Goal: Task Accomplishment & Management: Use online tool/utility

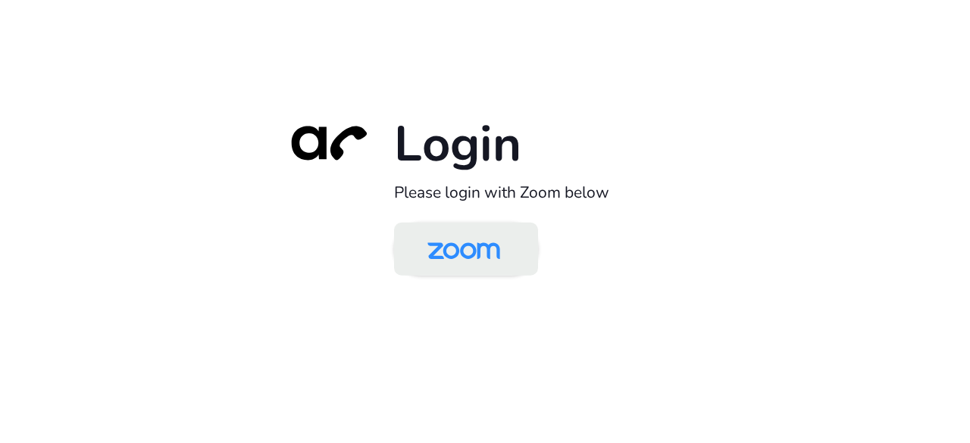
click at [442, 252] on img at bounding box center [463, 250] width 105 height 49
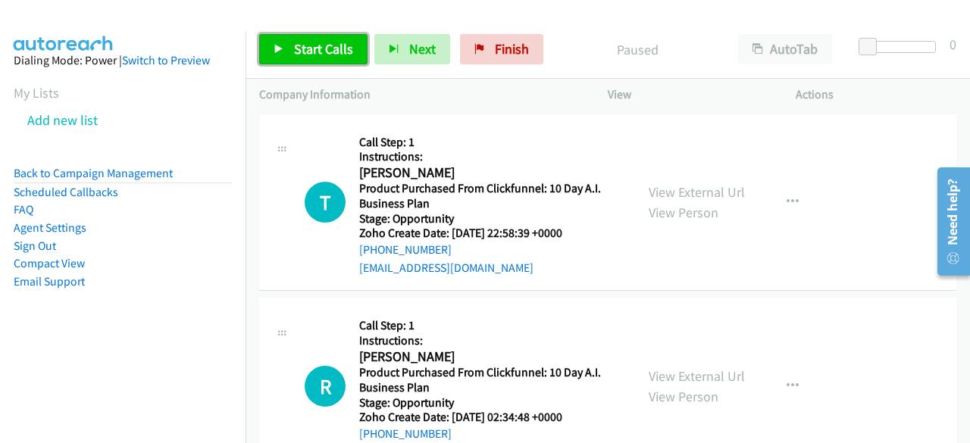
click at [302, 48] on span "Start Calls" at bounding box center [323, 48] width 59 height 17
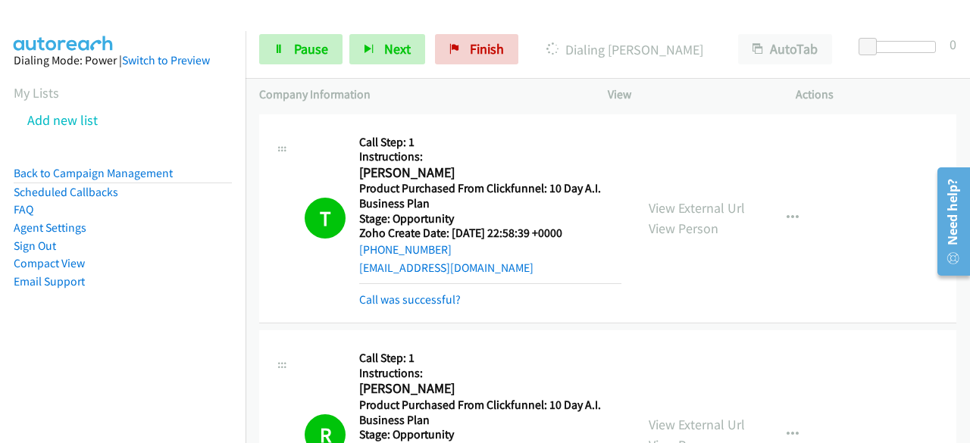
click at [820, 139] on div "View External Url View Person View External Url Email Schedule/Manage Callback …" at bounding box center [736, 219] width 202 height 182
click at [951, 99] on p "Actions" at bounding box center [875, 95] width 161 height 18
click at [74, 339] on aside "Dialing Mode: Power | Switch to Preview My Lists Add new list Back to Campaign …" at bounding box center [122, 195] width 245 height 328
click at [45, 333] on aside "Dialing Mode: Power | Switch to Preview My Lists Add new list Back to Campaign …" at bounding box center [122, 195] width 245 height 328
click at [102, 324] on aside "Dialing Mode: Power | Switch to Preview My Lists Add new list Back to Campaign …" at bounding box center [122, 195] width 245 height 328
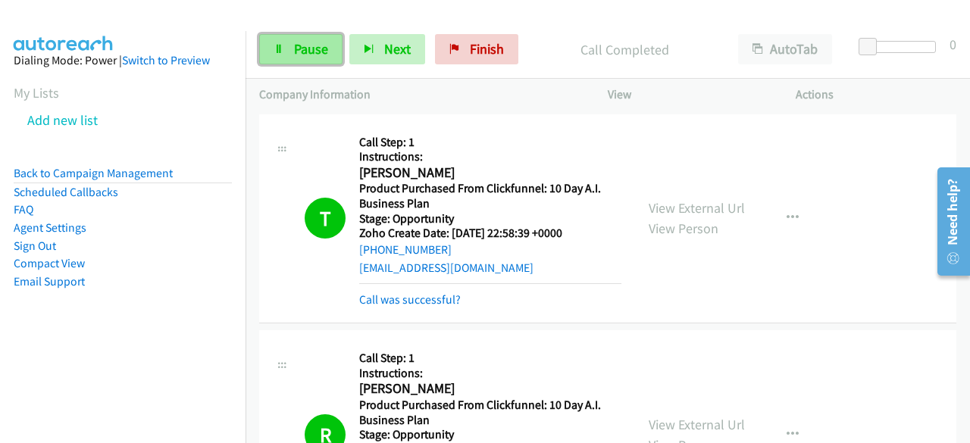
click at [291, 46] on link "Pause" at bounding box center [300, 49] width 83 height 30
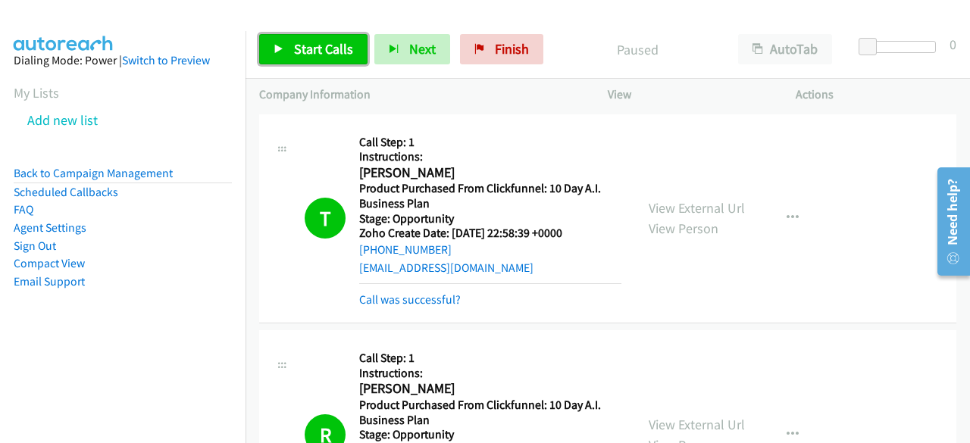
click at [308, 48] on span "Start Calls" at bounding box center [323, 48] width 59 height 17
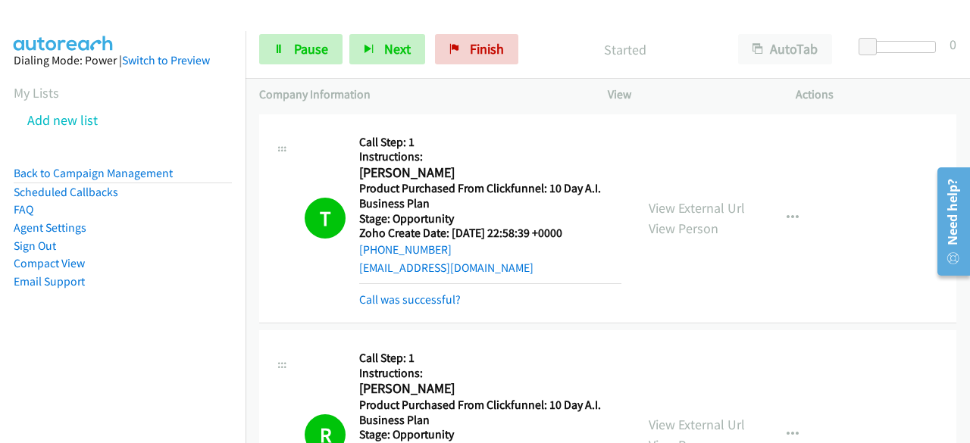
click at [70, 336] on aside "Dialing Mode: Power | Switch to Preview My Lists Add new list Back to Campaign …" at bounding box center [122, 195] width 245 height 328
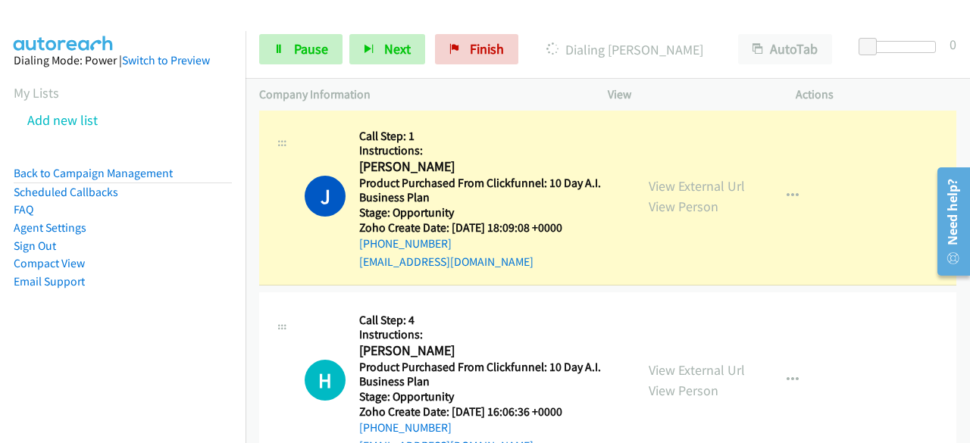
scroll to position [6595, 0]
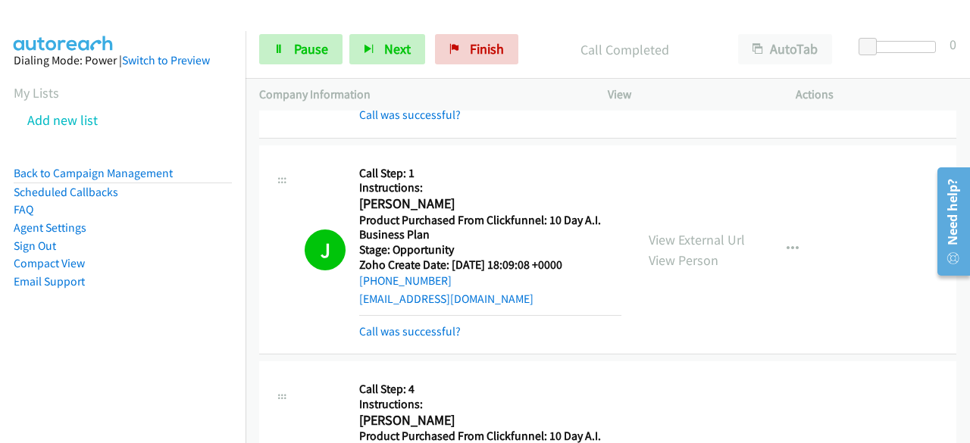
click at [98, 339] on aside "Dialing Mode: Power | Switch to Preview My Lists Add new list Back to Campaign …" at bounding box center [122, 195] width 245 height 328
click at [399, 324] on link "Call was successful?" at bounding box center [410, 331] width 102 height 14
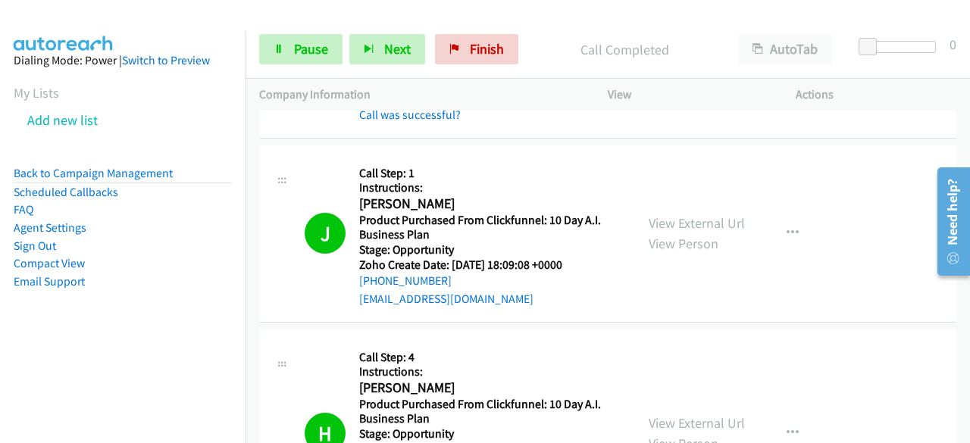
click at [56, 351] on aside "Dialing Mode: Power | Switch to Preview My Lists Add new list Back to Campaign …" at bounding box center [122, 195] width 245 height 328
drag, startPoint x: 423, startPoint y: 248, endPoint x: 276, endPoint y: 293, distance: 153.8
click at [276, 326] on td "H Callback Scheduled Call Step: 4 Instructions: [PERSON_NAME] America/[GEOGRAPH…" at bounding box center [607, 434] width 724 height 217
drag, startPoint x: 465, startPoint y: 246, endPoint x: 355, endPoint y: 249, distance: 109.9
click at [355, 249] on div "J Callback Scheduled Call Step: 1 Instructions: [PERSON_NAME] America/New_York …" at bounding box center [463, 233] width 317 height 149
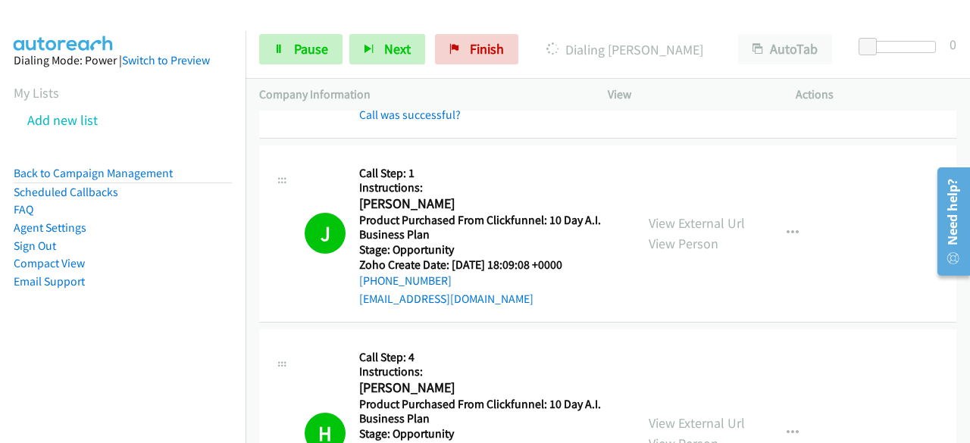
copy link "[PHONE_NUMBER]"
click at [43, 337] on aside "Dialing Mode: Power | Switch to Preview My Lists Add new list Back to Campaign …" at bounding box center [122, 195] width 245 height 328
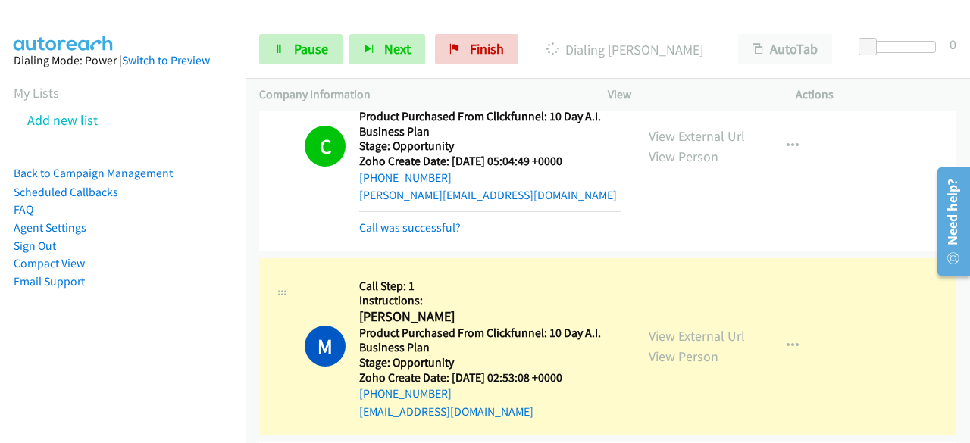
scroll to position [7099, 0]
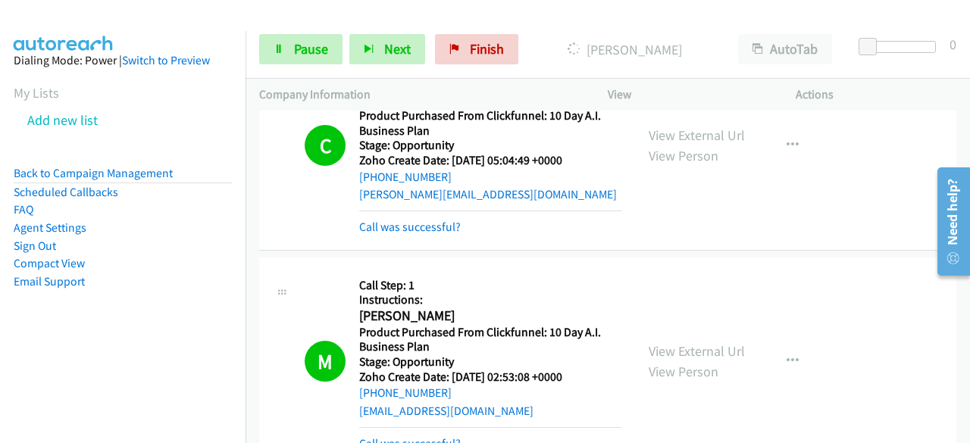
click at [62, 343] on aside "Dialing Mode: Power | Switch to Preview My Lists Add new list Back to Campaign …" at bounding box center [122, 195] width 245 height 328
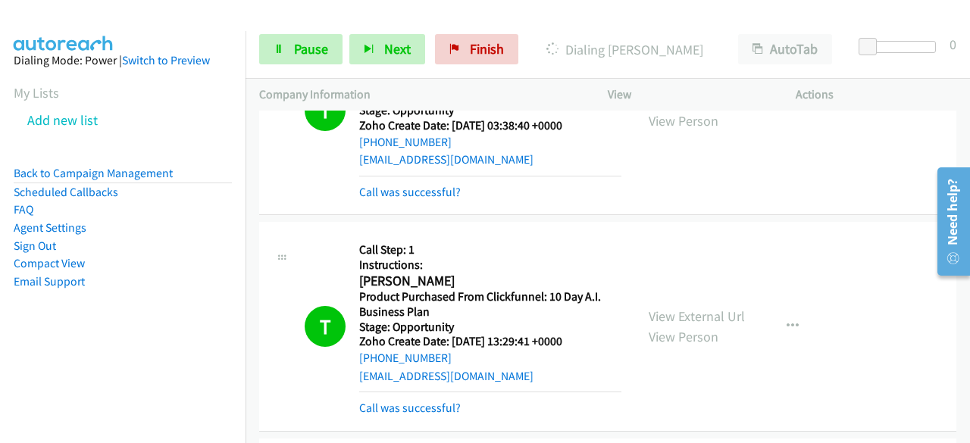
scroll to position [5684, 0]
click at [545, 258] on h5 "Instructions:" at bounding box center [490, 265] width 262 height 15
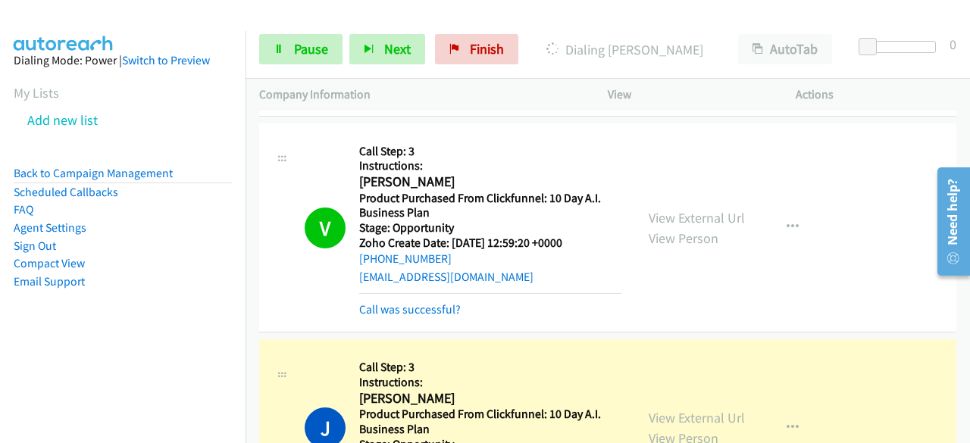
scroll to position [7977, 0]
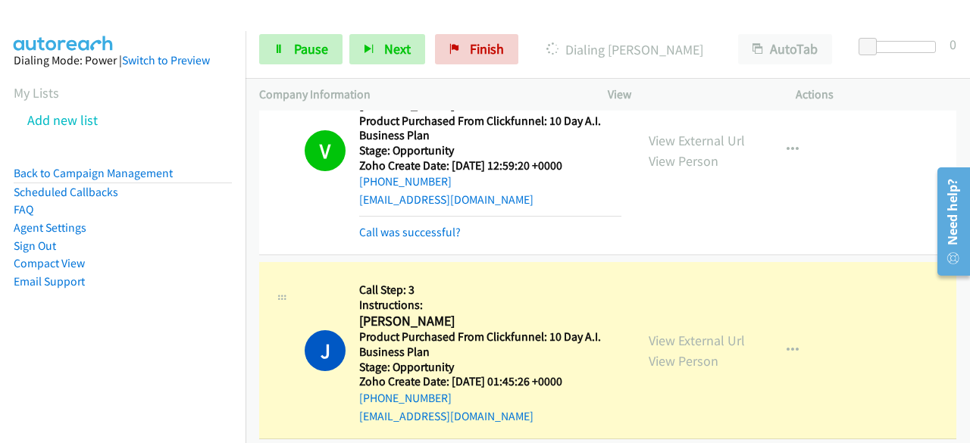
click at [445, 389] on div "[PHONE_NUMBER]" at bounding box center [490, 398] width 262 height 18
copy div "[PHONE_NUMBER]"
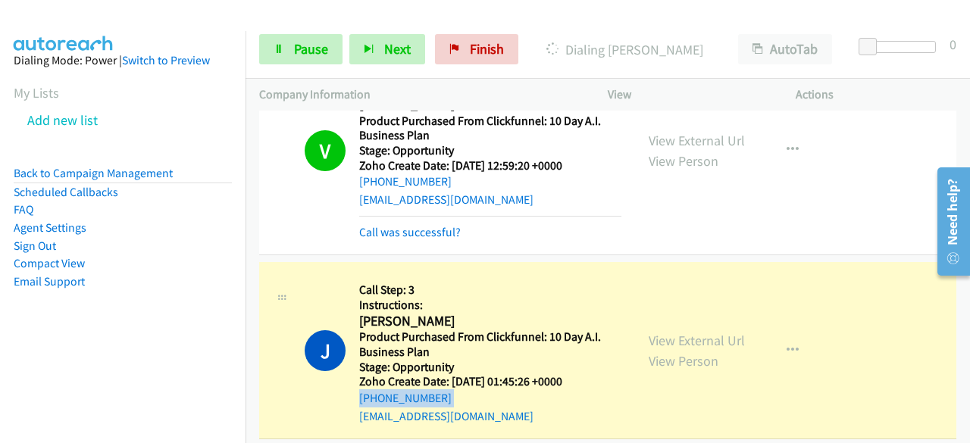
copy div "[PHONE_NUMBER]"
click at [61, 369] on nav "Dialing Mode: Power | Switch to Preview My Lists Add new list Back to Campaign …" at bounding box center [123, 252] width 246 height 443
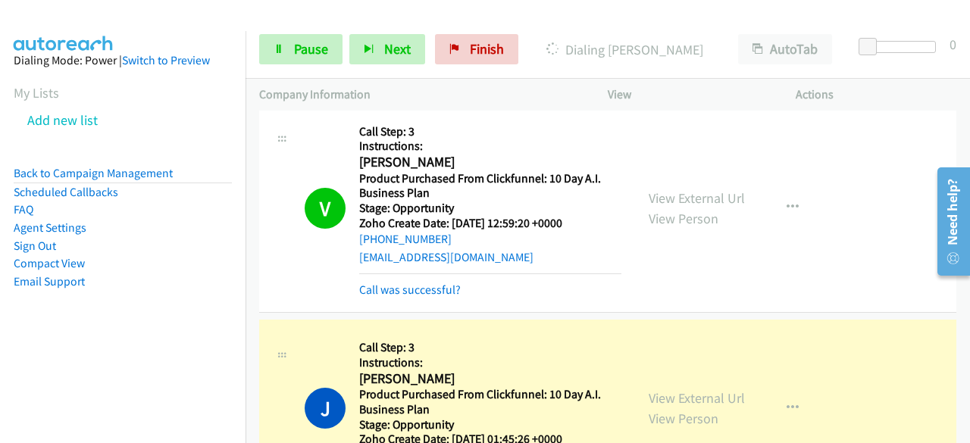
drag, startPoint x: 705, startPoint y: 187, endPoint x: 694, endPoint y: 192, distance: 11.5
click at [697, 191] on div "View External Url View Person View External Url Email Schedule/Manage Callback …" at bounding box center [736, 208] width 202 height 182
drag, startPoint x: 714, startPoint y: 160, endPoint x: 706, endPoint y: 158, distance: 7.7
click at [707, 188] on div "View External Url View Person" at bounding box center [696, 208] width 96 height 41
click at [58, 325] on aside "Dialing Mode: Power | Switch to Preview My Lists Add new list Back to Campaign …" at bounding box center [122, 195] width 245 height 328
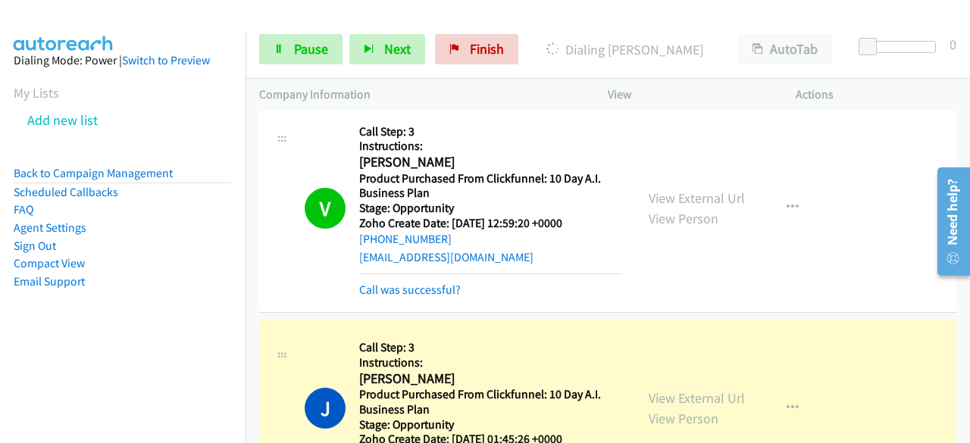
drag, startPoint x: 446, startPoint y: 398, endPoint x: 353, endPoint y: 417, distance: 95.1
click at [353, 417] on div "J Callback Scheduled Call Step: 3 Instructions: [PERSON_NAME] America/New_York …" at bounding box center [463, 407] width 317 height 149
drag, startPoint x: 455, startPoint y: 403, endPoint x: 357, endPoint y: 404, distance: 98.5
click at [357, 404] on div "J Callback Scheduled Call Step: 3 Instructions: [PERSON_NAME] America/New_York …" at bounding box center [463, 407] width 317 height 149
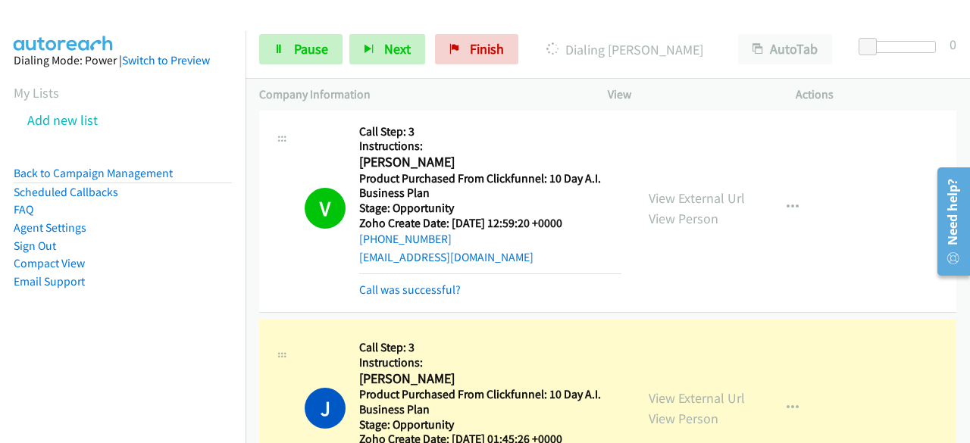
copy link "[PHONE_NUMBER]"
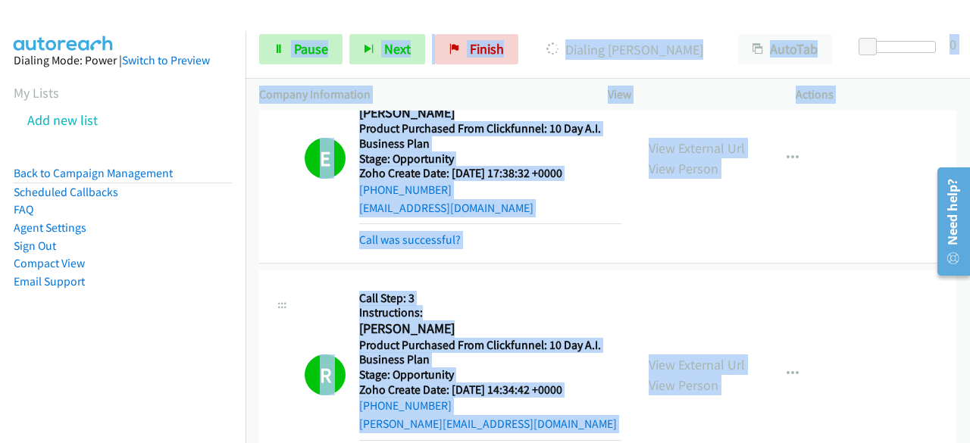
scroll to position [3075, 0]
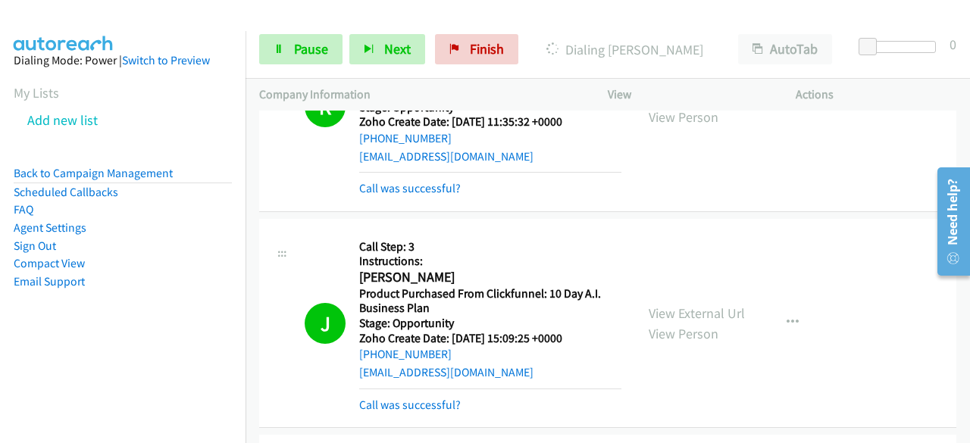
click at [261, 286] on div "J Callback Scheduled Call Step: 3 Instructions: [PERSON_NAME] America/Los_Angel…" at bounding box center [447, 324] width 376 height 182
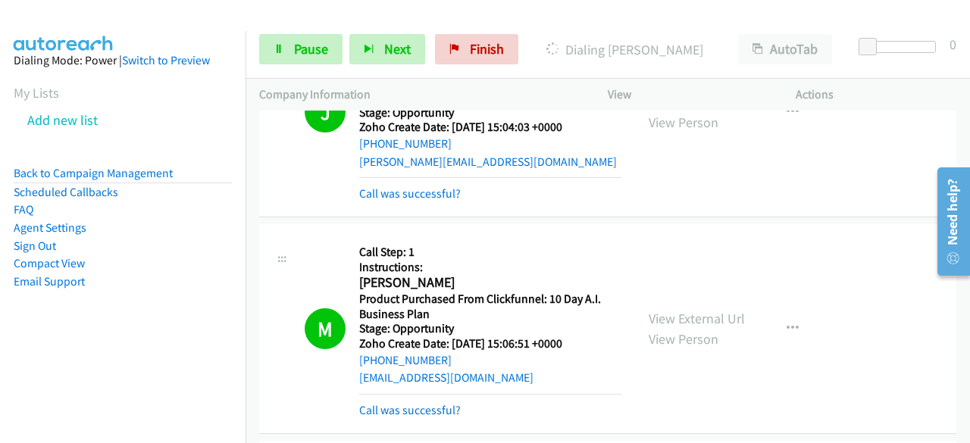
scroll to position [838, 0]
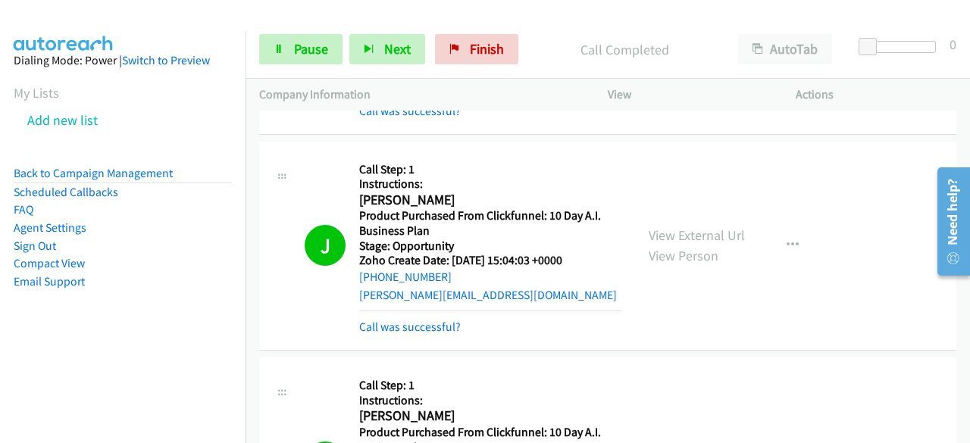
click at [23, 336] on aside "Dialing Mode: Power | Switch to Preview My Lists Add new list Back to Campaign …" at bounding box center [122, 195] width 245 height 328
click at [48, 322] on aside "Dialing Mode: Power | Switch to Preview My Lists Add new list Back to Campaign …" at bounding box center [122, 195] width 245 height 328
click at [98, 349] on aside "Dialing Mode: Power | Switch to Preview My Lists Add new list Back to Campaign …" at bounding box center [122, 195] width 245 height 328
click at [88, 342] on aside "Dialing Mode: Power | Switch to Preview My Lists Add new list Back to Campaign …" at bounding box center [122, 195] width 245 height 328
click at [399, 79] on div "Company Information" at bounding box center [419, 95] width 348 height 32
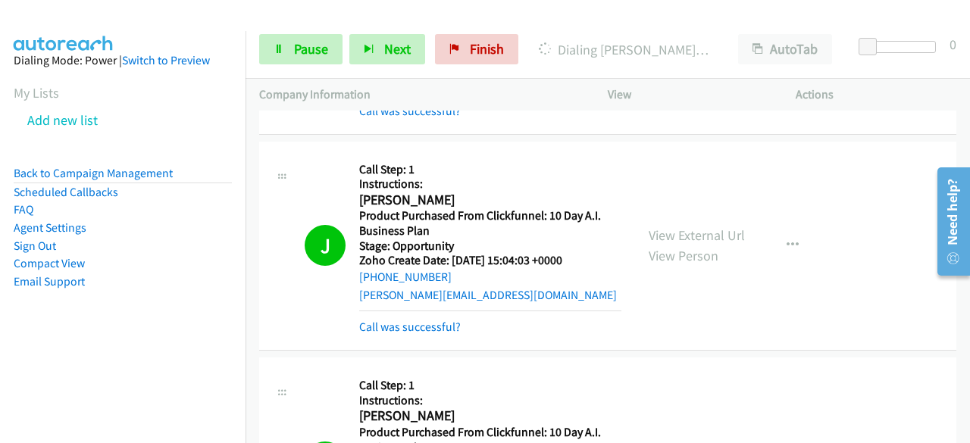
click at [82, 358] on nav "Dialing Mode: Power | Switch to Preview My Lists Add new list Back to Campaign …" at bounding box center [123, 252] width 246 height 443
click at [105, 325] on aside "Dialing Mode: Power | Switch to Preview My Lists Add new list Back to Campaign …" at bounding box center [122, 195] width 245 height 328
click at [77, 342] on aside "Dialing Mode: Power | Switch to Preview My Lists Add new list Back to Campaign …" at bounding box center [122, 195] width 245 height 328
click at [83, 334] on aside "Dialing Mode: Power | Switch to Preview My Lists Add new list Back to Campaign …" at bounding box center [122, 195] width 245 height 328
click at [77, 327] on aside "Dialing Mode: Power | Switch to Preview My Lists Add new list Back to Campaign …" at bounding box center [122, 195] width 245 height 328
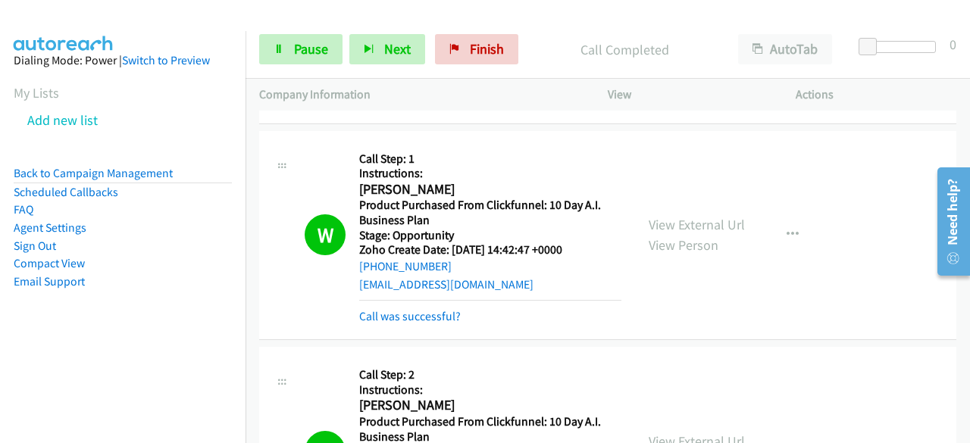
scroll to position [1282, 0]
click at [84, 367] on nav "Dialing Mode: Power | Switch to Preview My Lists Add new list Back to Campaign …" at bounding box center [123, 252] width 246 height 443
click at [68, 345] on aside "Dialing Mode: Power | Switch to Preview My Lists Add new list Back to Campaign …" at bounding box center [122, 195] width 245 height 328
click at [53, 348] on aside "Dialing Mode: Power | Switch to Preview My Lists Add new list Back to Campaign …" at bounding box center [122, 195] width 245 height 328
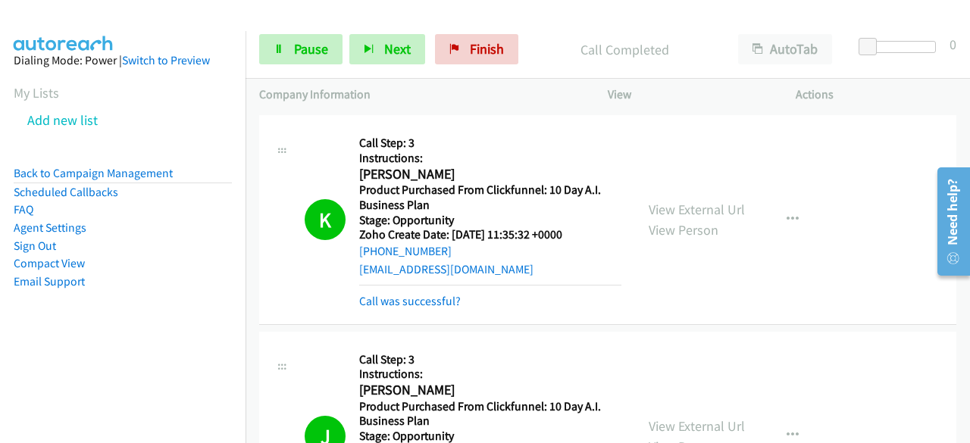
scroll to position [2964, 0]
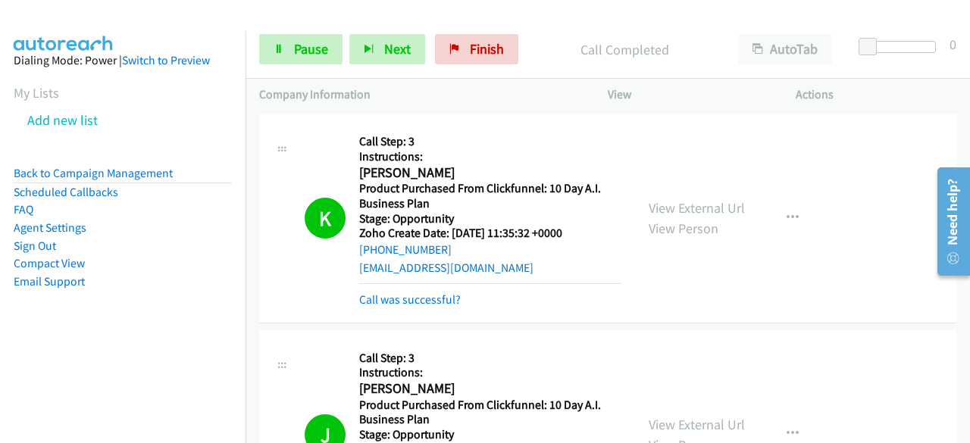
click at [71, 340] on aside "Dialing Mode: Power | Switch to Preview My Lists Add new list Back to Campaign …" at bounding box center [122, 195] width 245 height 328
click at [118, 380] on nav "Dialing Mode: Power | Switch to Preview My Lists Add new list Back to Campaign …" at bounding box center [123, 252] width 246 height 443
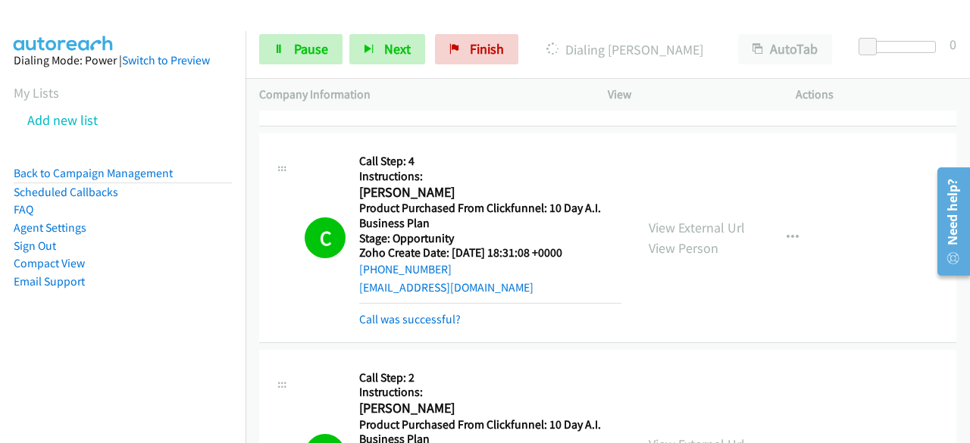
scroll to position [12641, 0]
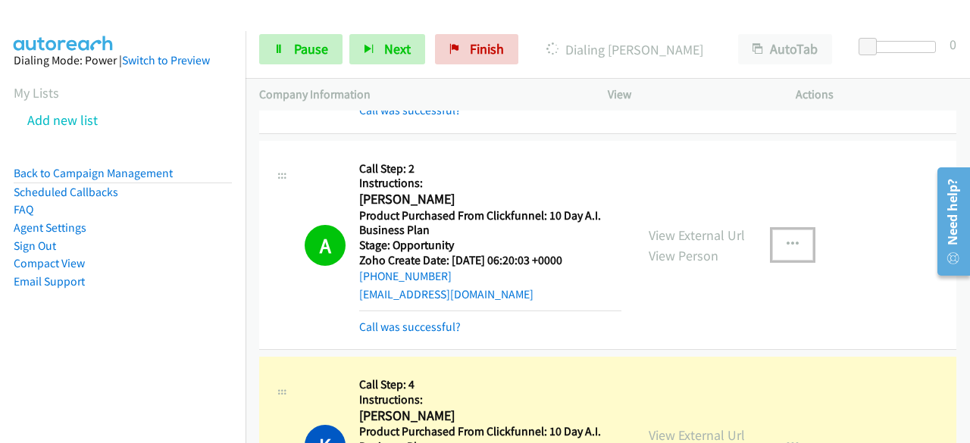
click at [786, 239] on icon "button" at bounding box center [792, 245] width 12 height 12
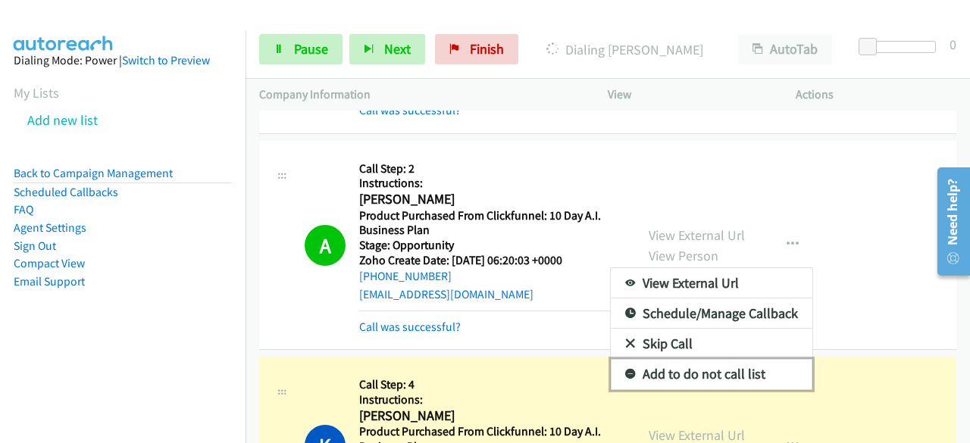
click at [651, 359] on link "Add to do not call list" at bounding box center [712, 374] width 202 height 30
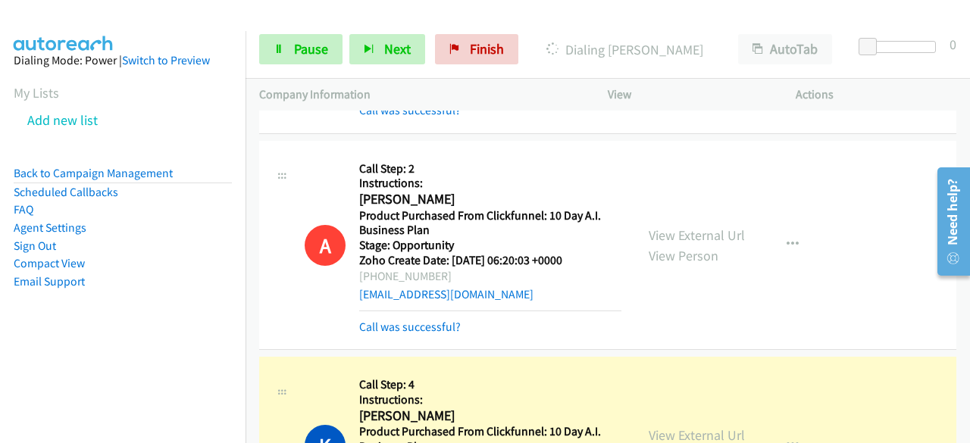
click at [137, 363] on nav "Dialing Mode: Power | Switch to Preview My Lists Add new list Back to Campaign …" at bounding box center [123, 252] width 246 height 443
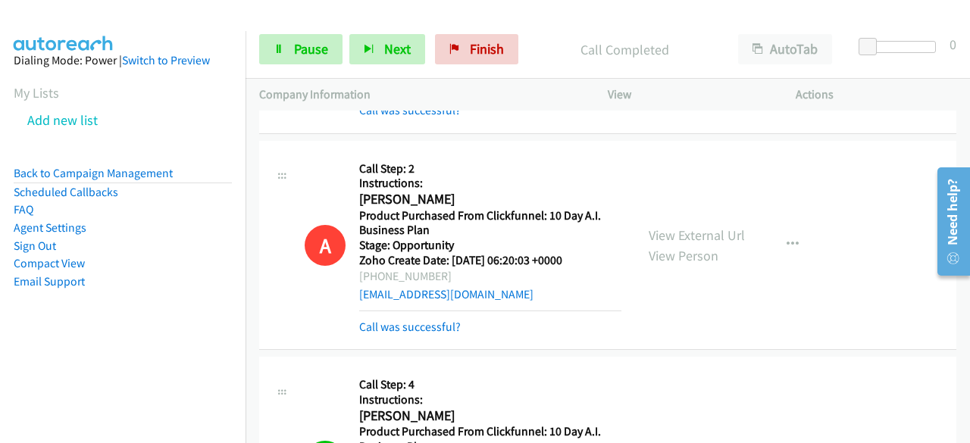
click at [117, 335] on aside "Dialing Mode: Power | Switch to Preview My Lists Add new list Back to Campaign …" at bounding box center [122, 195] width 245 height 328
click at [94, 343] on aside "Dialing Mode: Power | Switch to Preview My Lists Add new list Back to Campaign …" at bounding box center [122, 195] width 245 height 328
click at [289, 48] on link "Pause" at bounding box center [300, 49] width 83 height 30
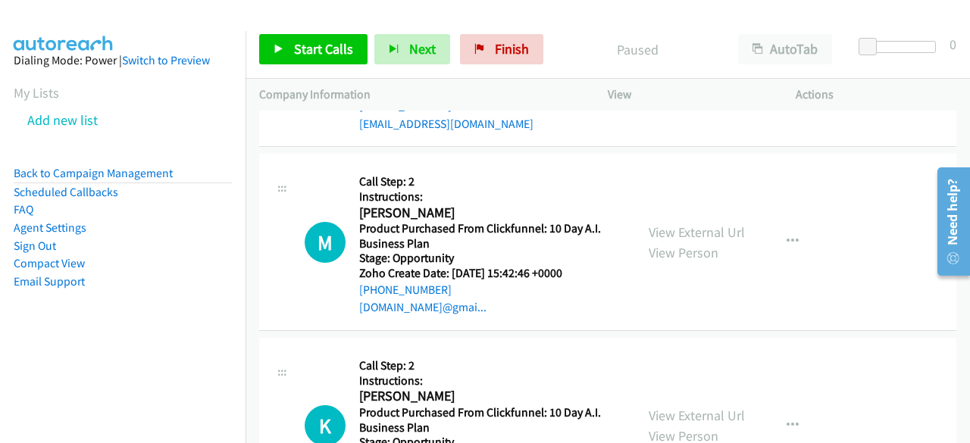
scroll to position [23822, 0]
click at [79, 357] on aside "Dialing Mode: Power | Switch to Preview My Lists Add new list Back to Campaign …" at bounding box center [122, 195] width 245 height 328
click at [32, 314] on aside "Dialing Mode: Power | Switch to Preview My Lists Add new list Back to Campaign …" at bounding box center [122, 195] width 245 height 328
